Goal: Information Seeking & Learning: Learn about a topic

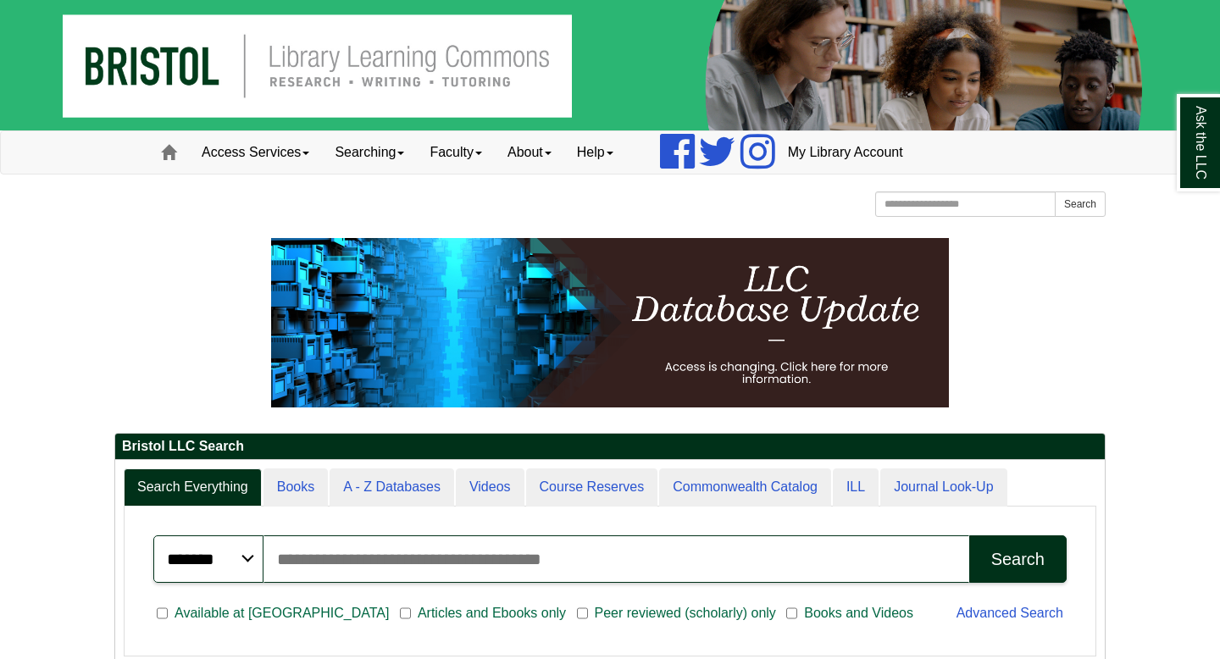
scroll to position [204, 990]
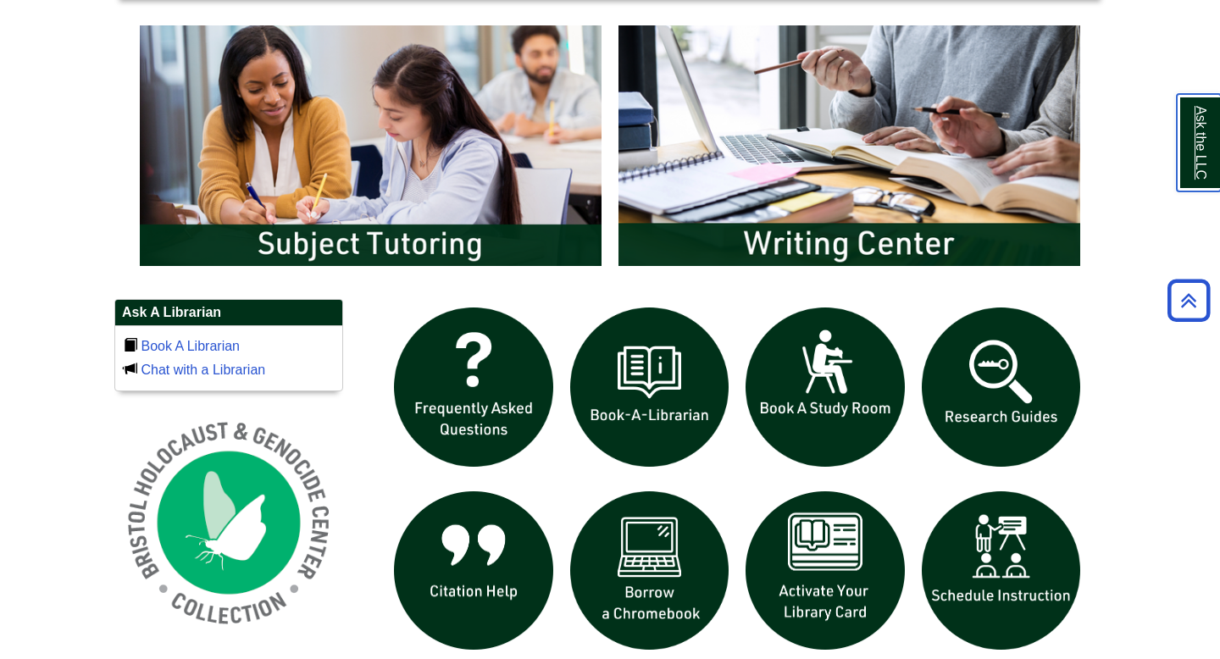
scroll to position [915, 0]
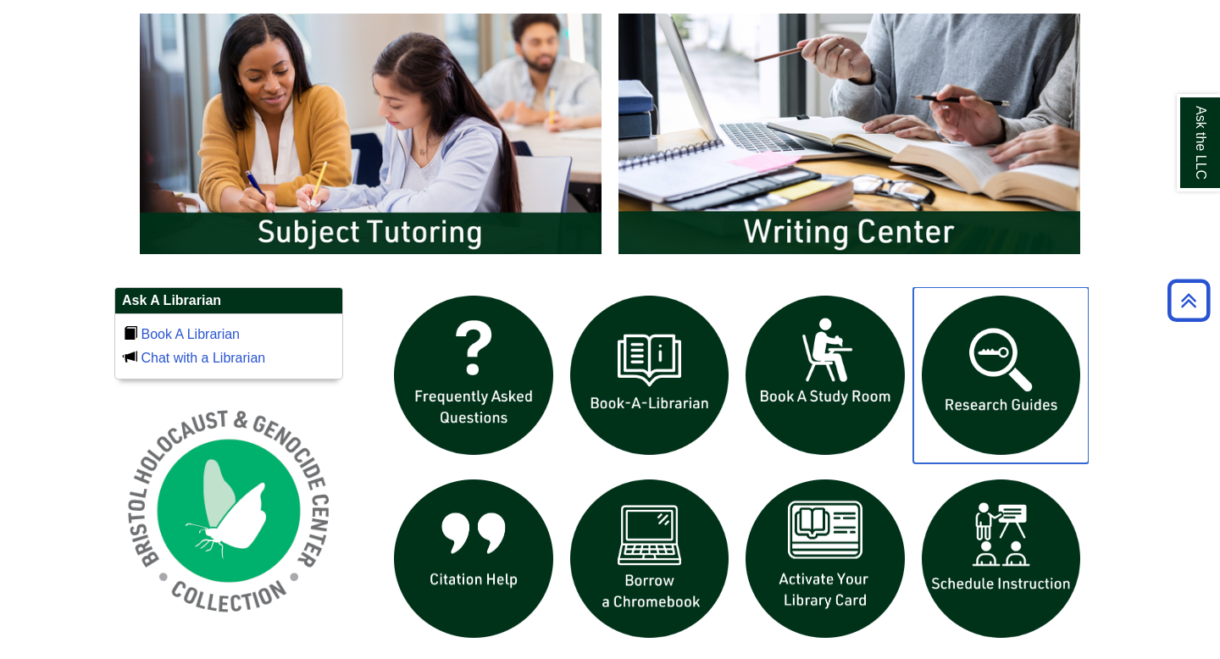
click at [1020, 386] on img "slideshow" at bounding box center [1002, 375] width 176 height 176
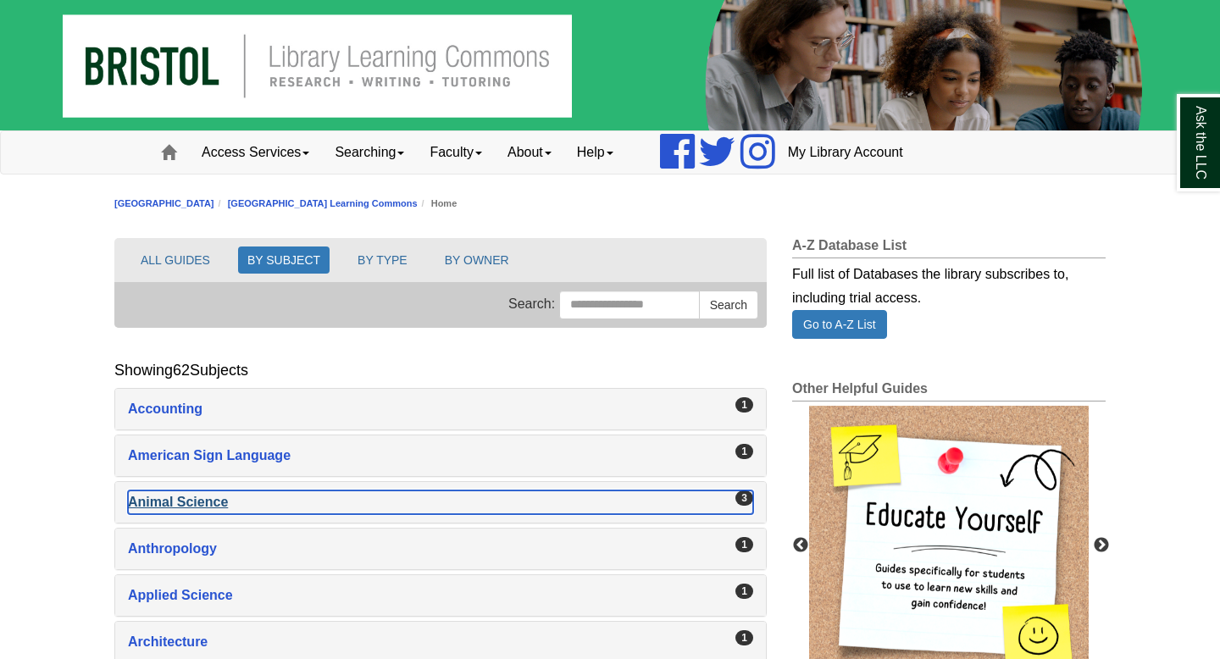
click at [183, 503] on div "Animal Science , 3 guides" at bounding box center [440, 503] width 625 height 24
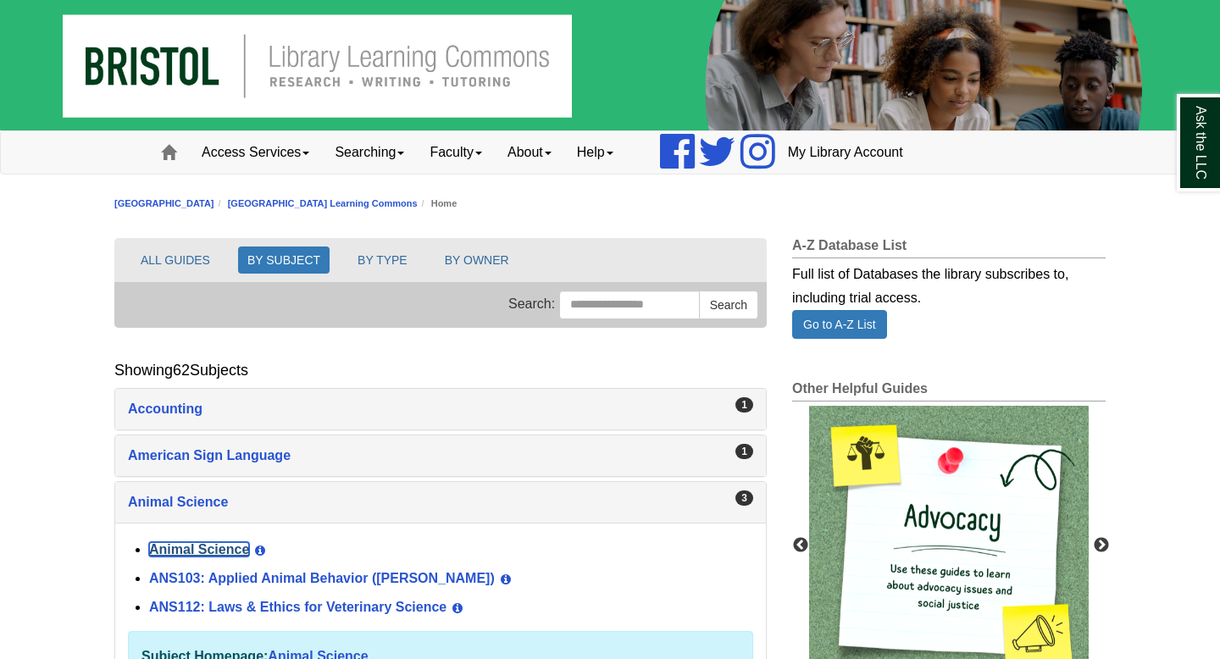
click at [186, 553] on link "Animal Science" at bounding box center [199, 549] width 100 height 14
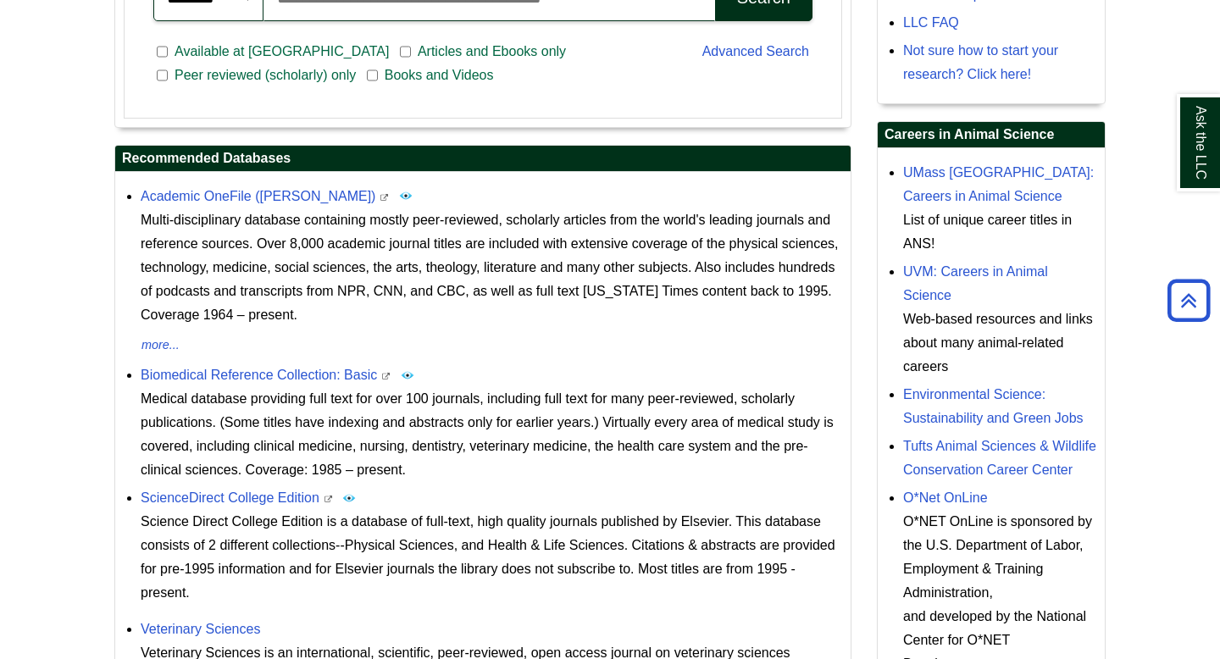
scroll to position [559, 0]
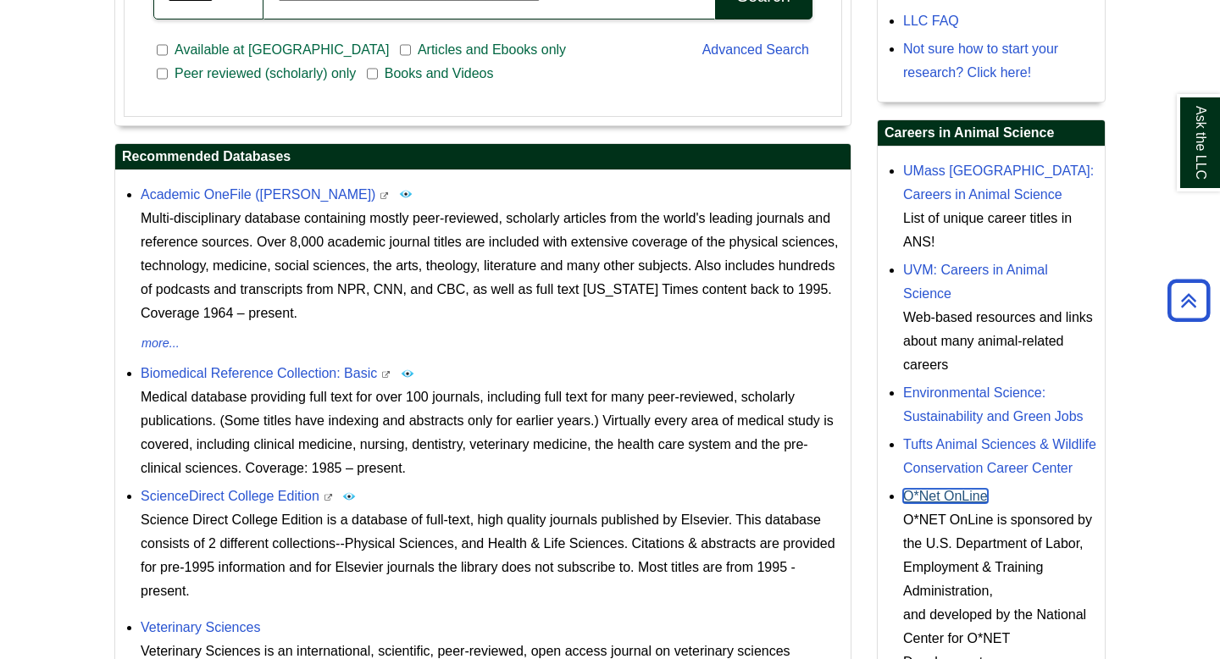
click at [934, 498] on link "O*Net OnLine" at bounding box center [945, 496] width 85 height 14
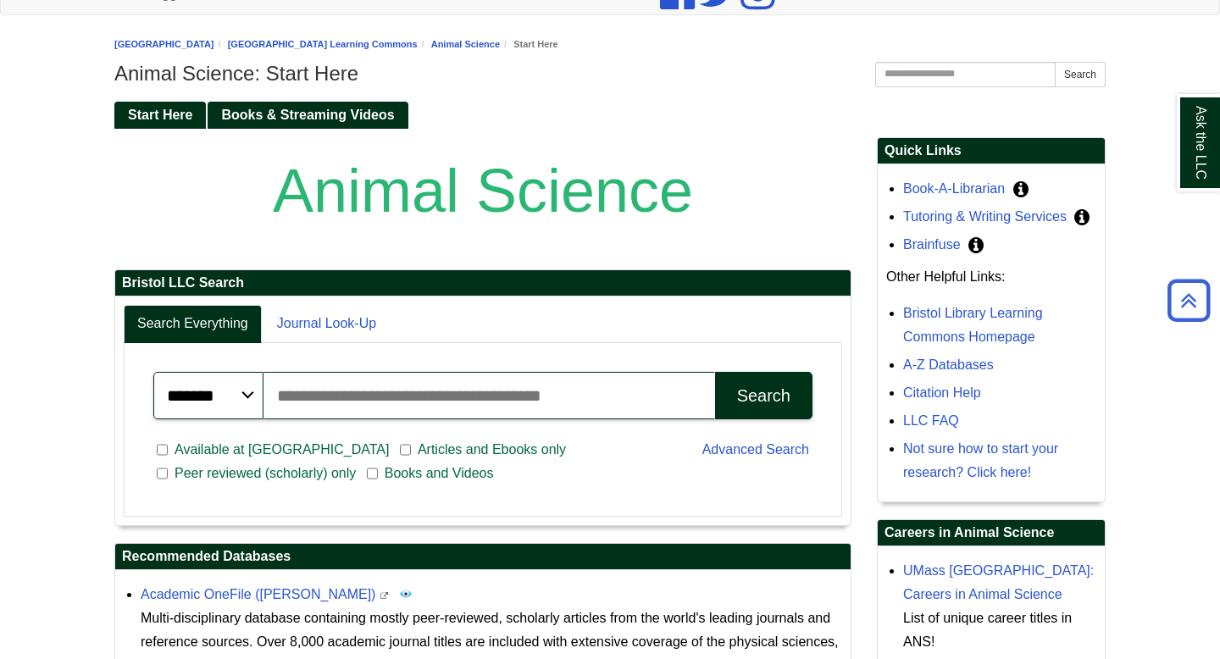
scroll to position [150, 0]
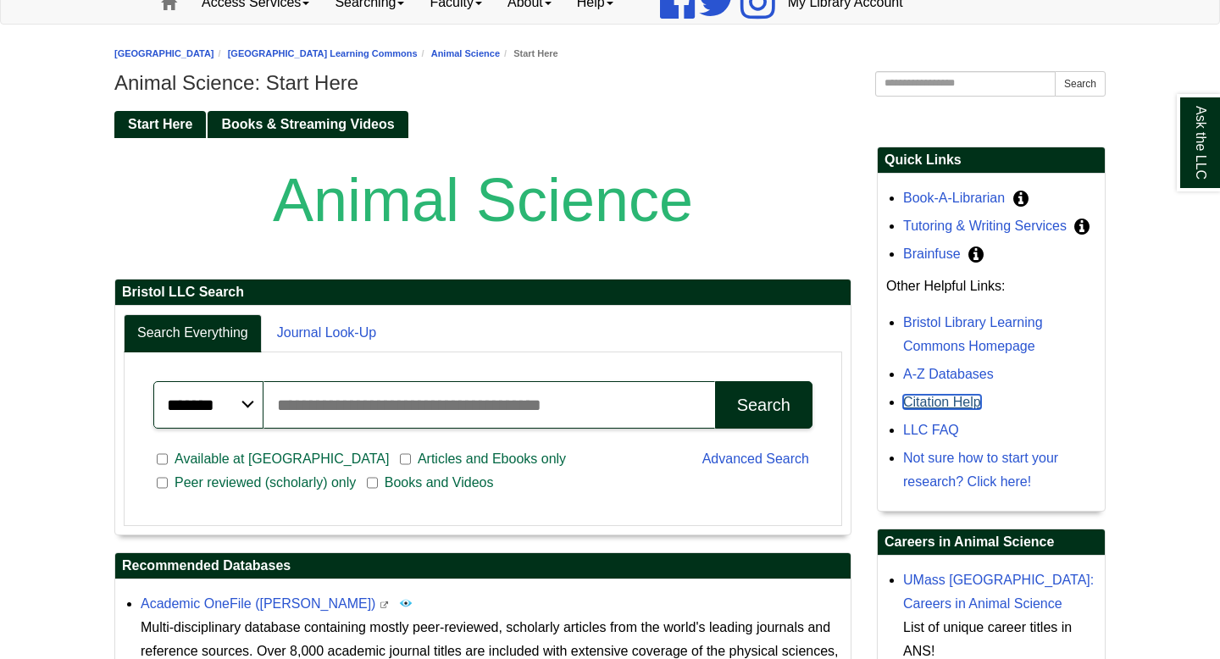
click at [956, 407] on link "Citation Help" at bounding box center [942, 402] width 78 height 14
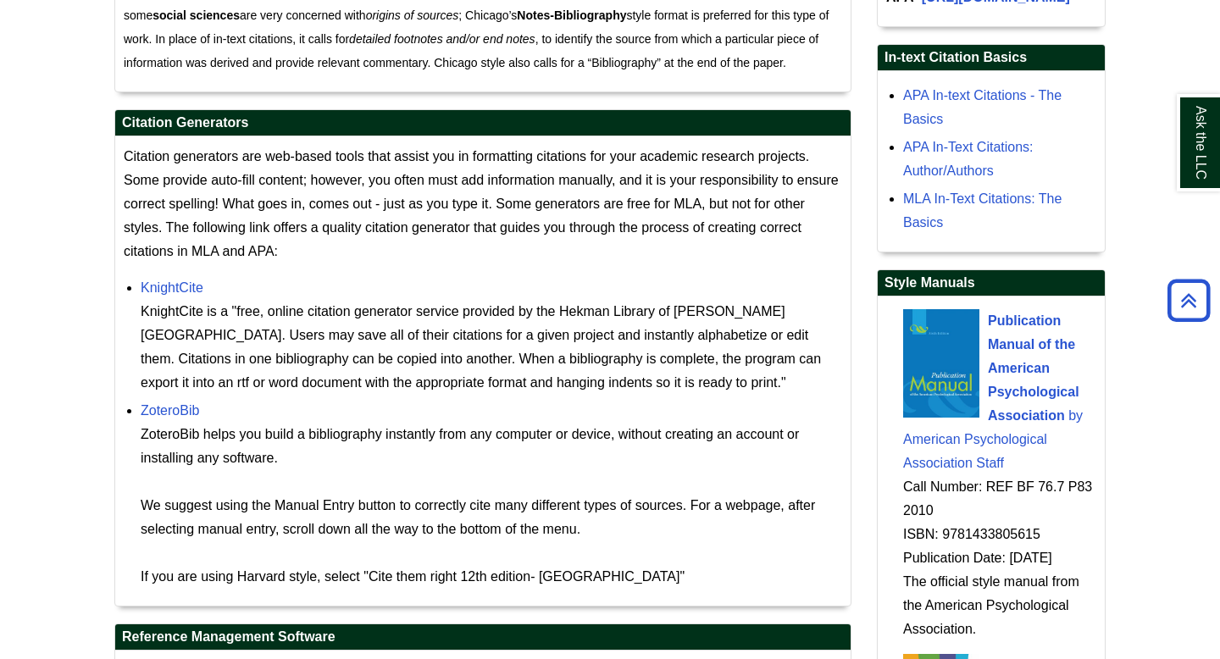
scroll to position [1438, 0]
